Goal: Navigation & Orientation: Find specific page/section

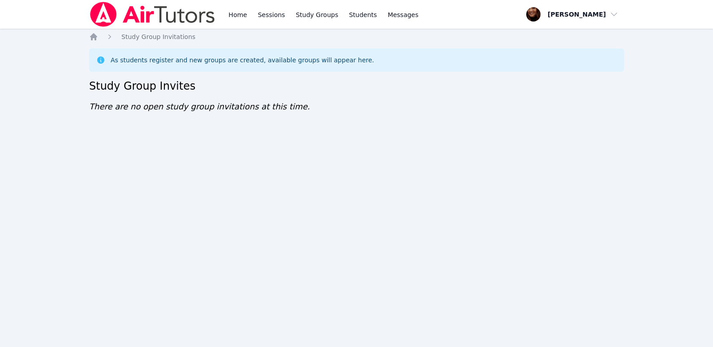
click at [229, 225] on div "Home Sessions Study Groups Students Messages Open user menu Kimberly Sibley Ope…" at bounding box center [356, 173] width 713 height 347
